Goal: Information Seeking & Learning: Learn about a topic

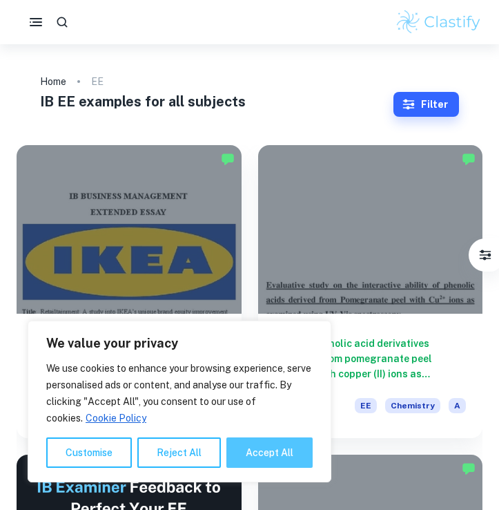
click at [272, 461] on button "Accept All" at bounding box center [269, 452] width 86 height 30
checkbox input "true"
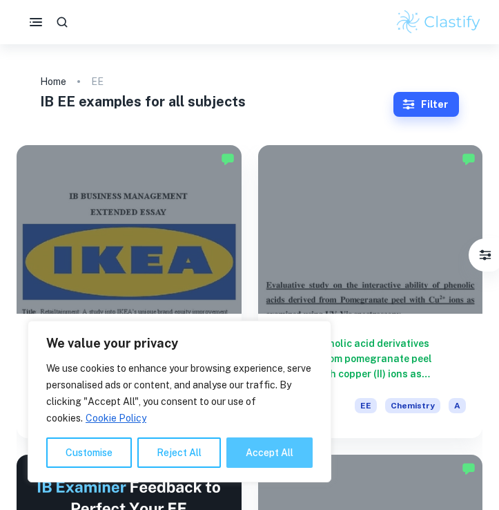
checkbox input "true"
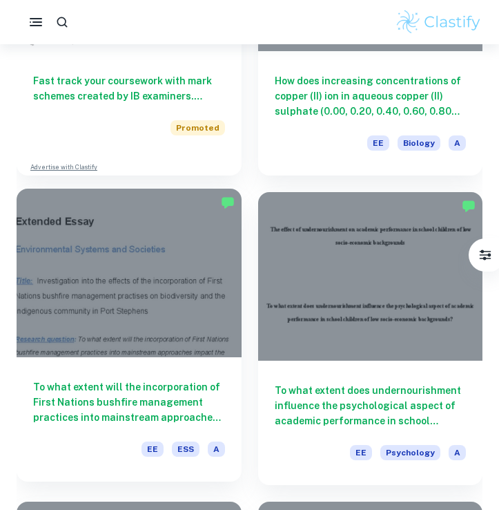
scroll to position [1145, 0]
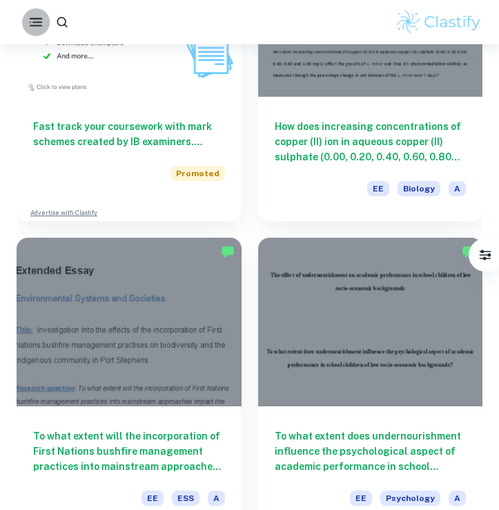
click at [38, 28] on icon "button" at bounding box center [36, 22] width 17 height 17
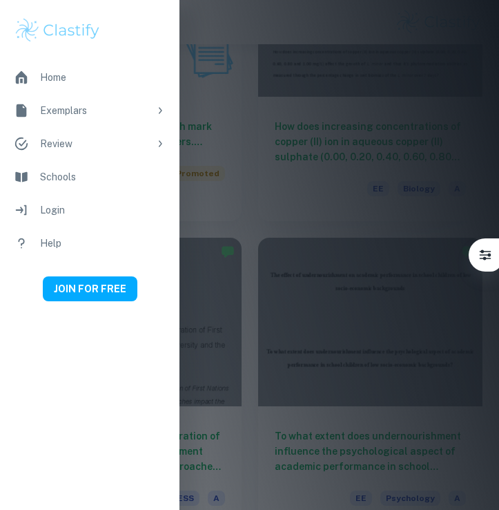
click at [249, 206] on div at bounding box center [249, 255] width 499 height 510
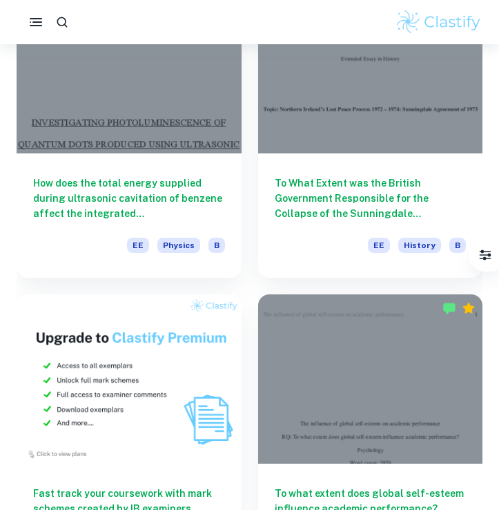
scroll to position [13153, 0]
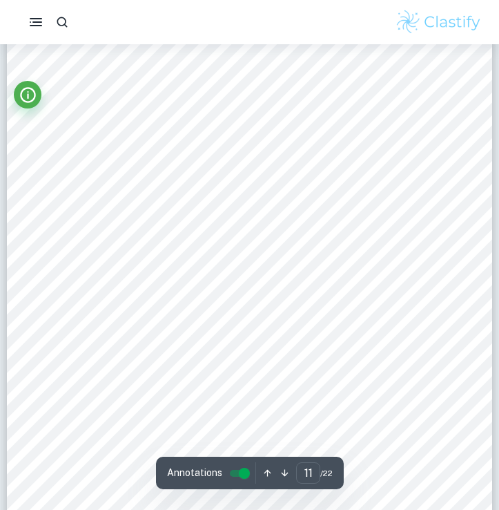
scroll to position [6624, 0]
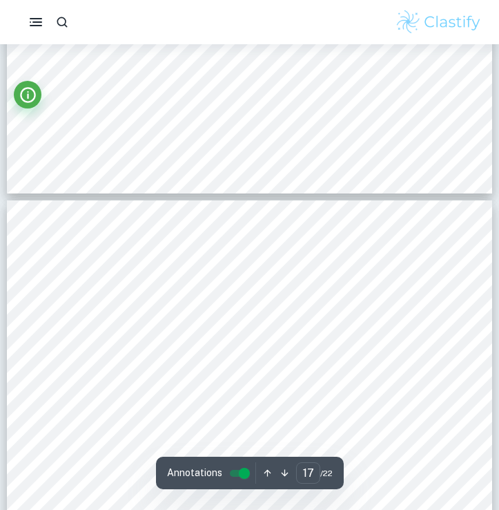
type input "16"
